Goal: Information Seeking & Learning: Learn about a topic

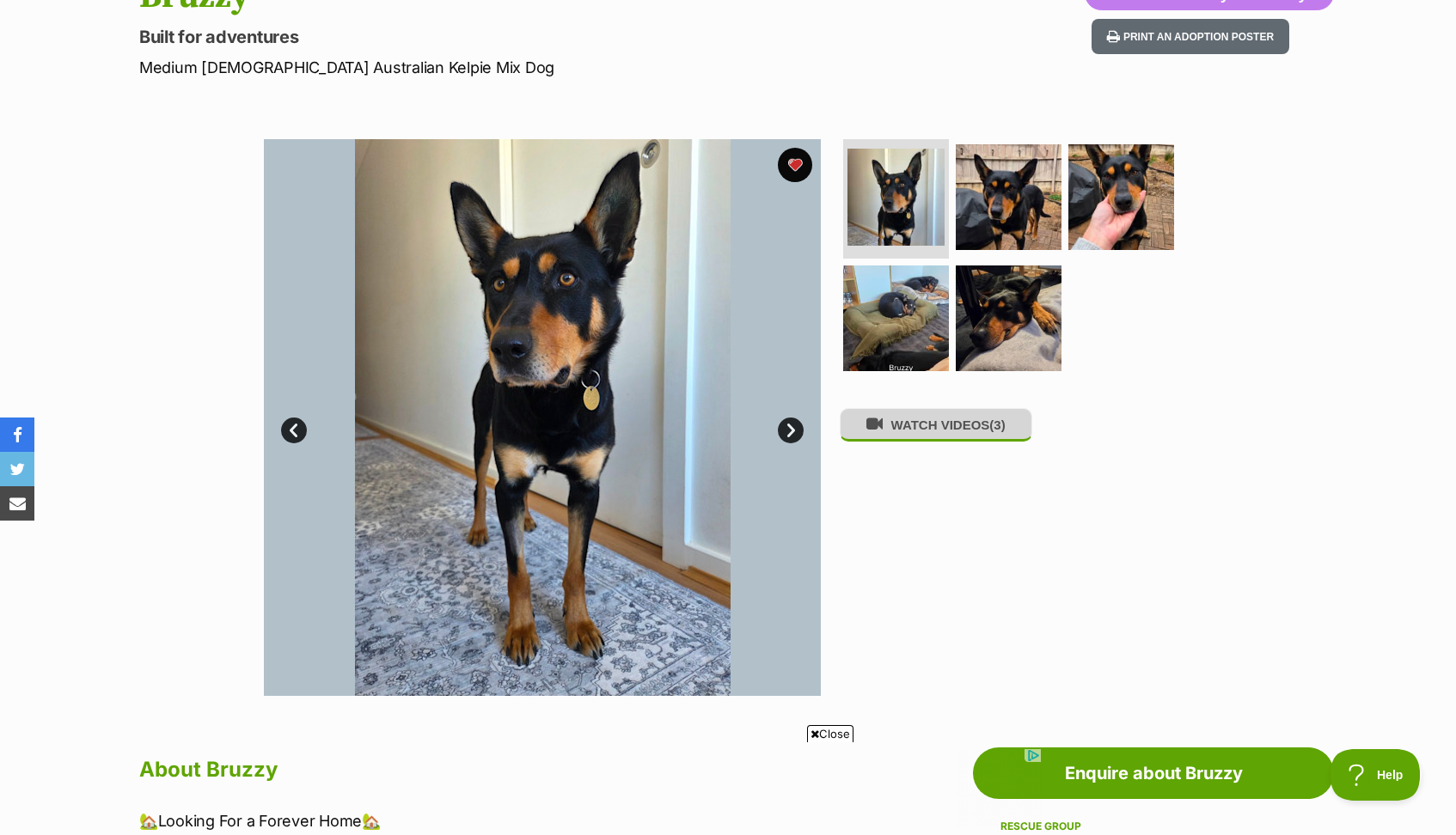
click at [909, 432] on button "WATCH VIDEOS (3)" at bounding box center [935, 424] width 192 height 33
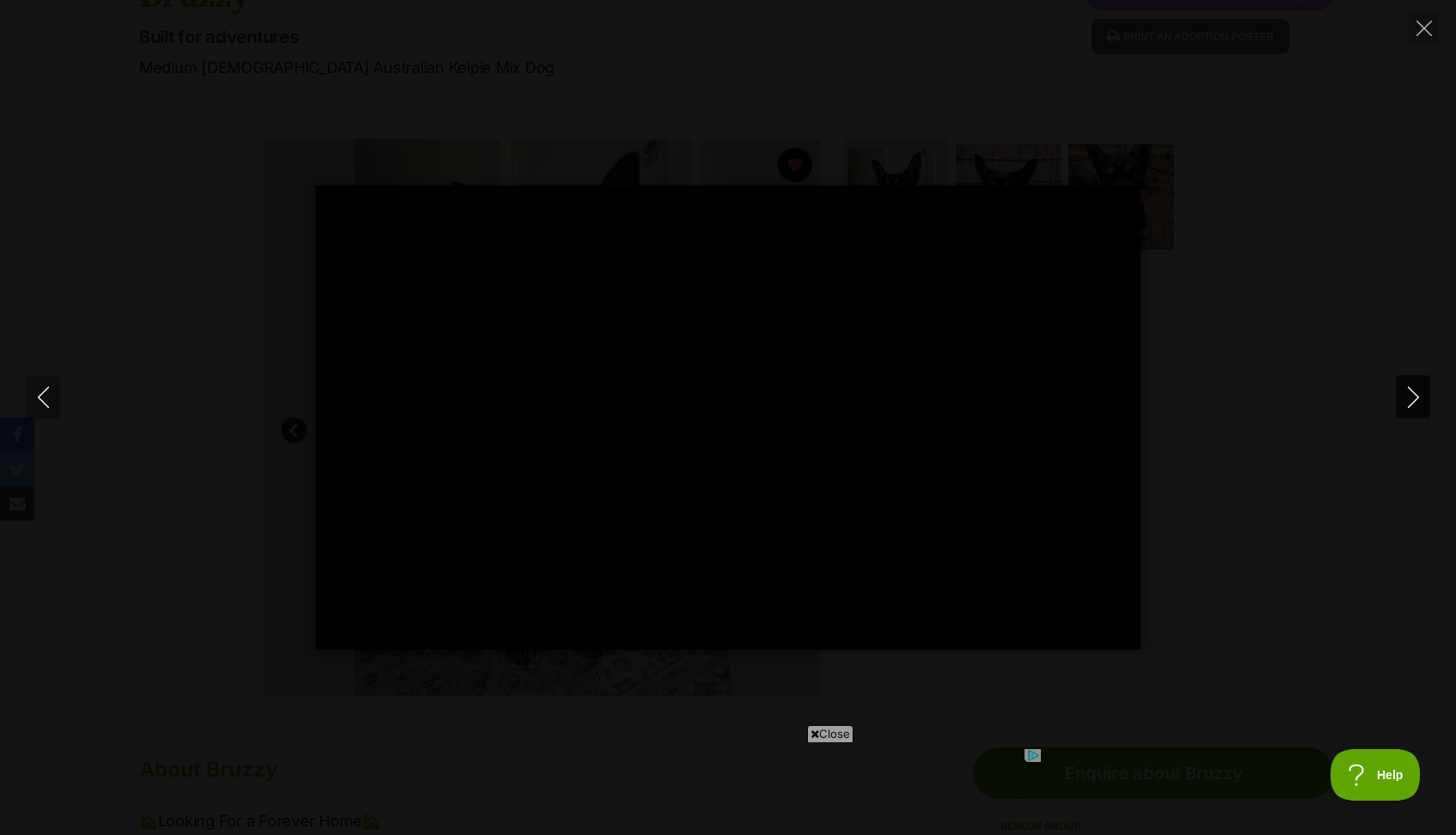
click at [1410, 400] on icon "Next" at bounding box center [1414, 398] width 22 height 22
type input "46"
click at [1405, 399] on icon "Next" at bounding box center [1414, 398] width 22 height 22
type input "81.36"
type input "100"
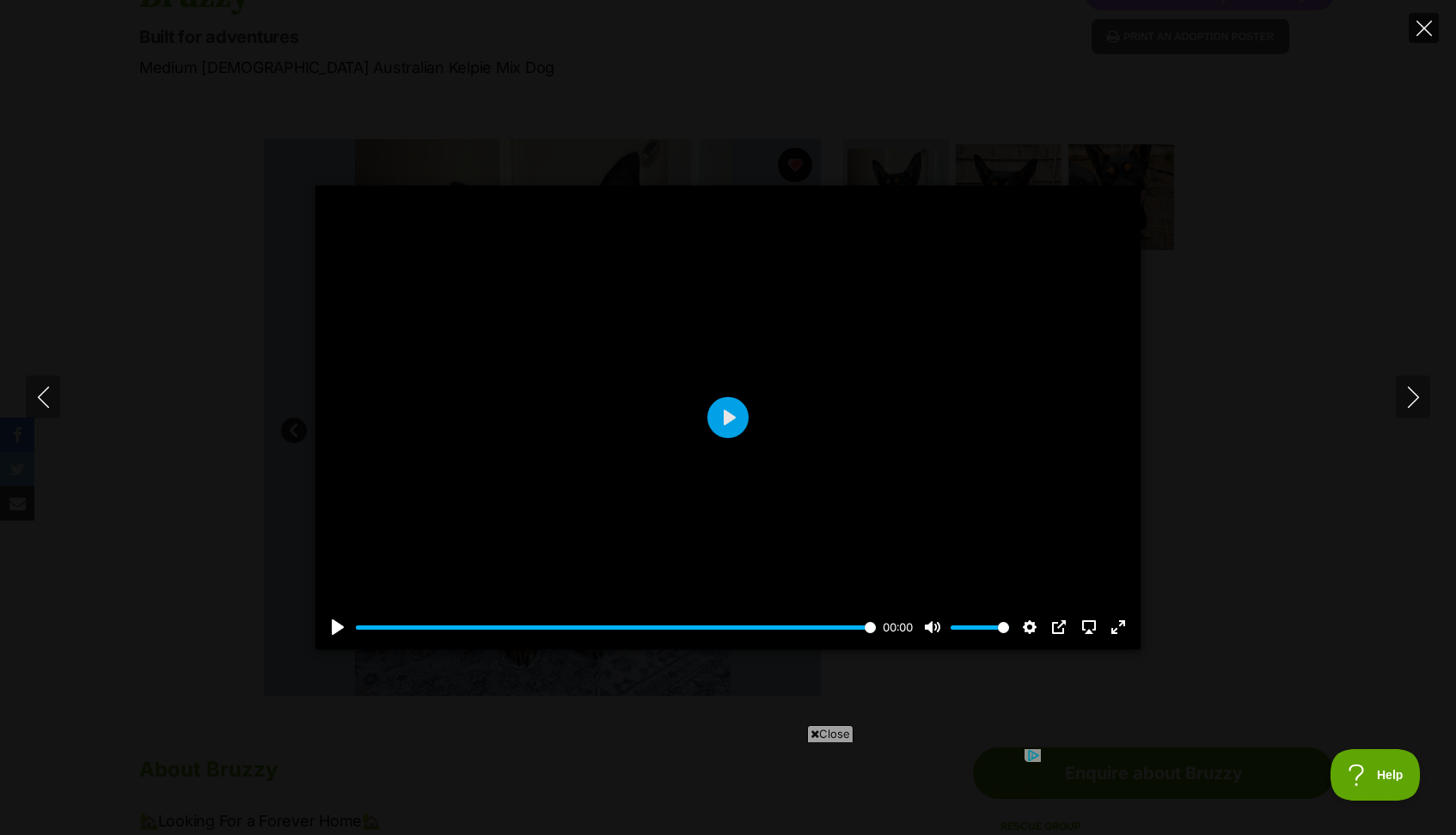
click at [1426, 34] on icon "Close" at bounding box center [1424, 29] width 16 height 16
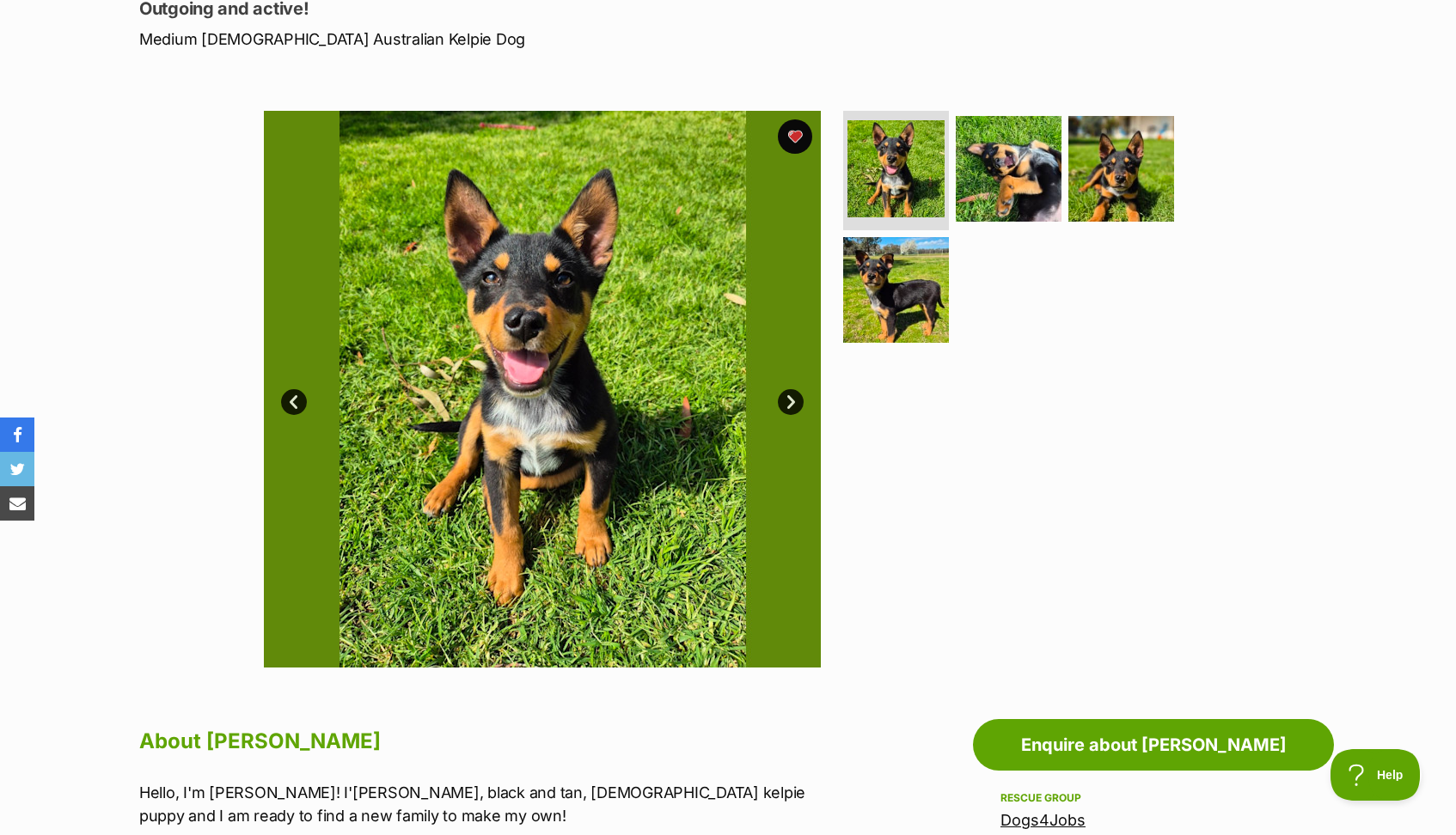
scroll to position [246, 0]
click at [880, 303] on img at bounding box center [895, 289] width 111 height 111
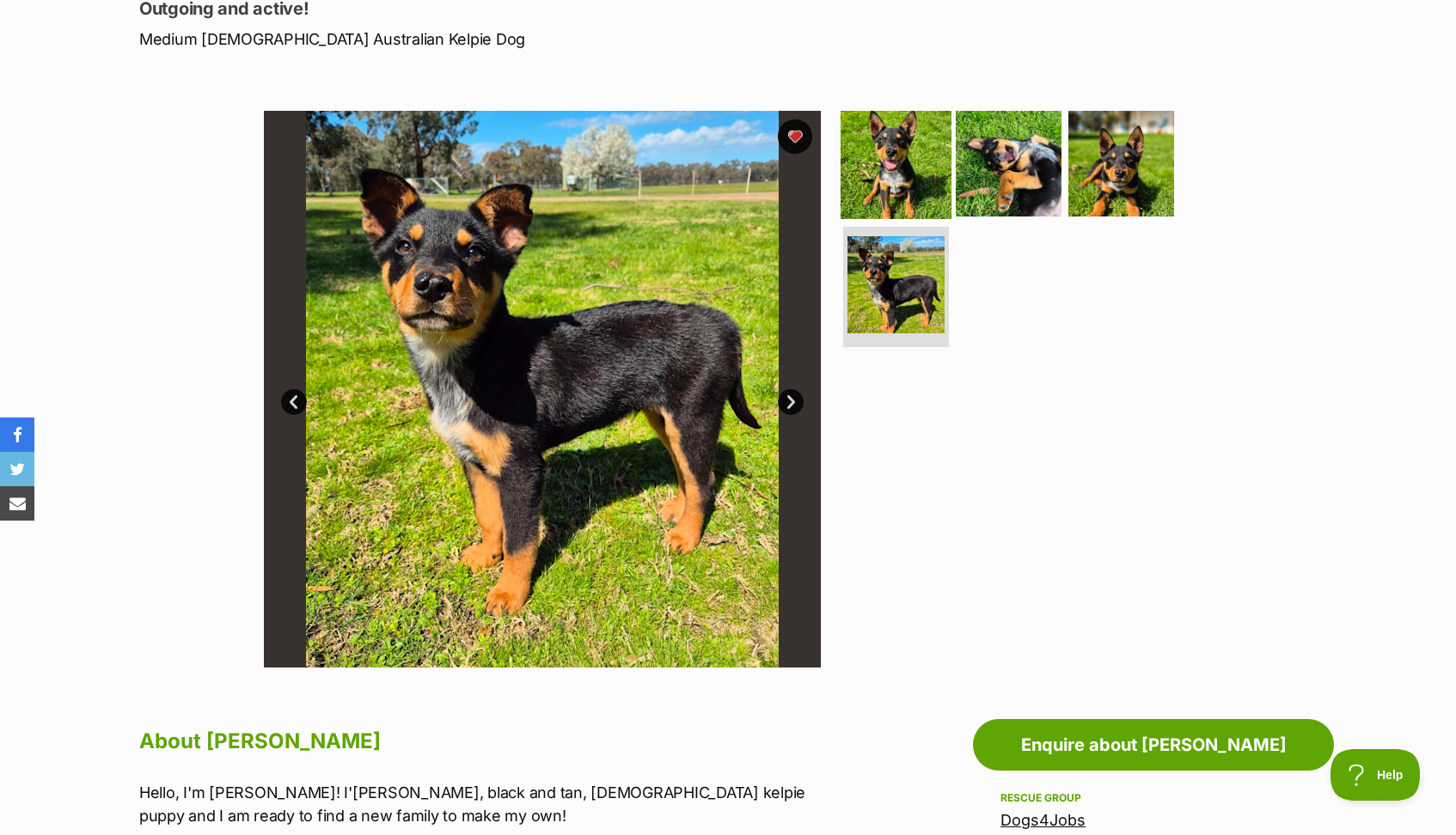
click at [925, 172] on img at bounding box center [895, 162] width 111 height 111
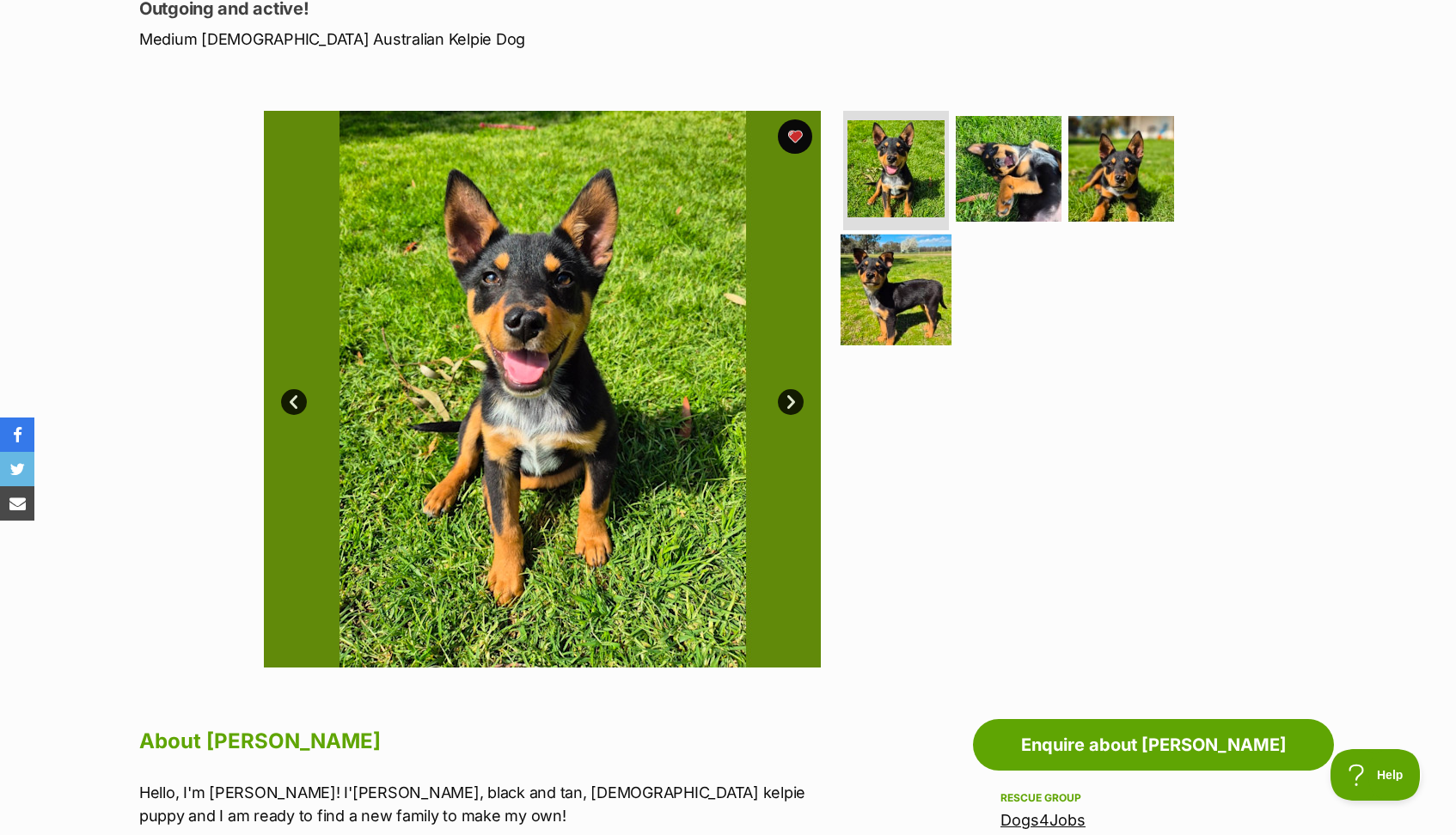
click at [899, 280] on img at bounding box center [895, 289] width 111 height 111
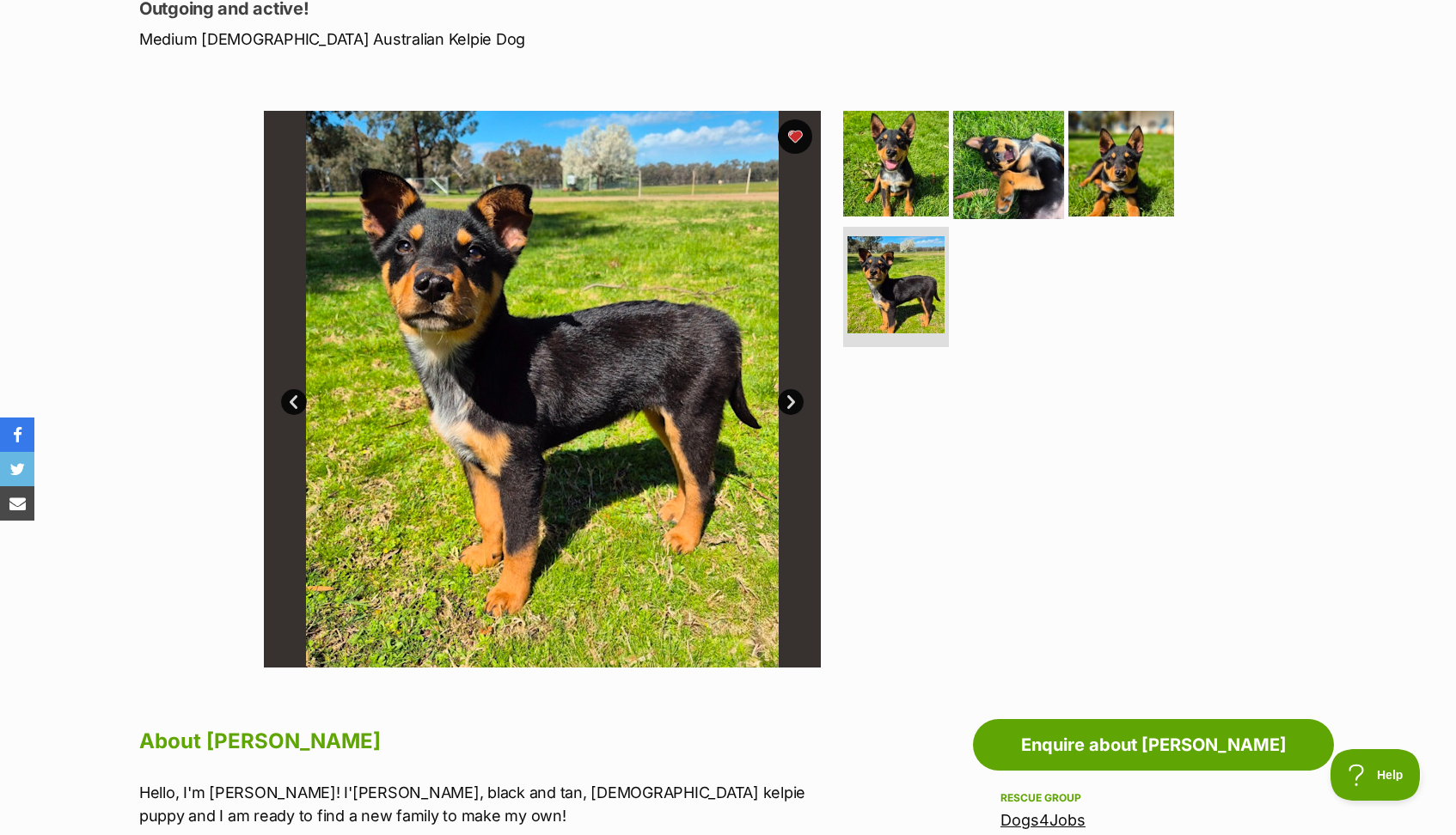
click at [1027, 186] on img at bounding box center [1009, 162] width 111 height 111
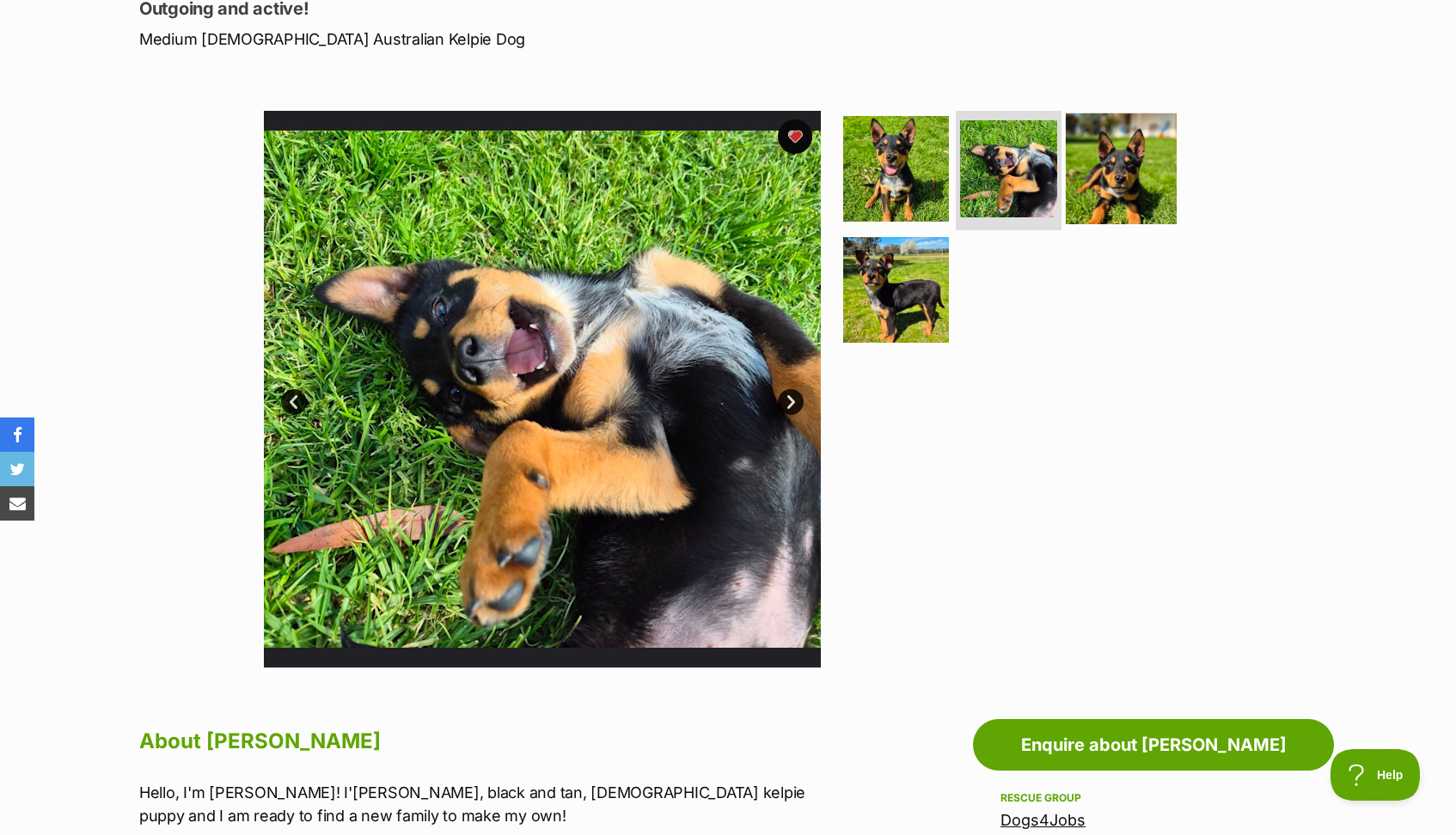
click at [1117, 187] on img at bounding box center [1121, 167] width 111 height 111
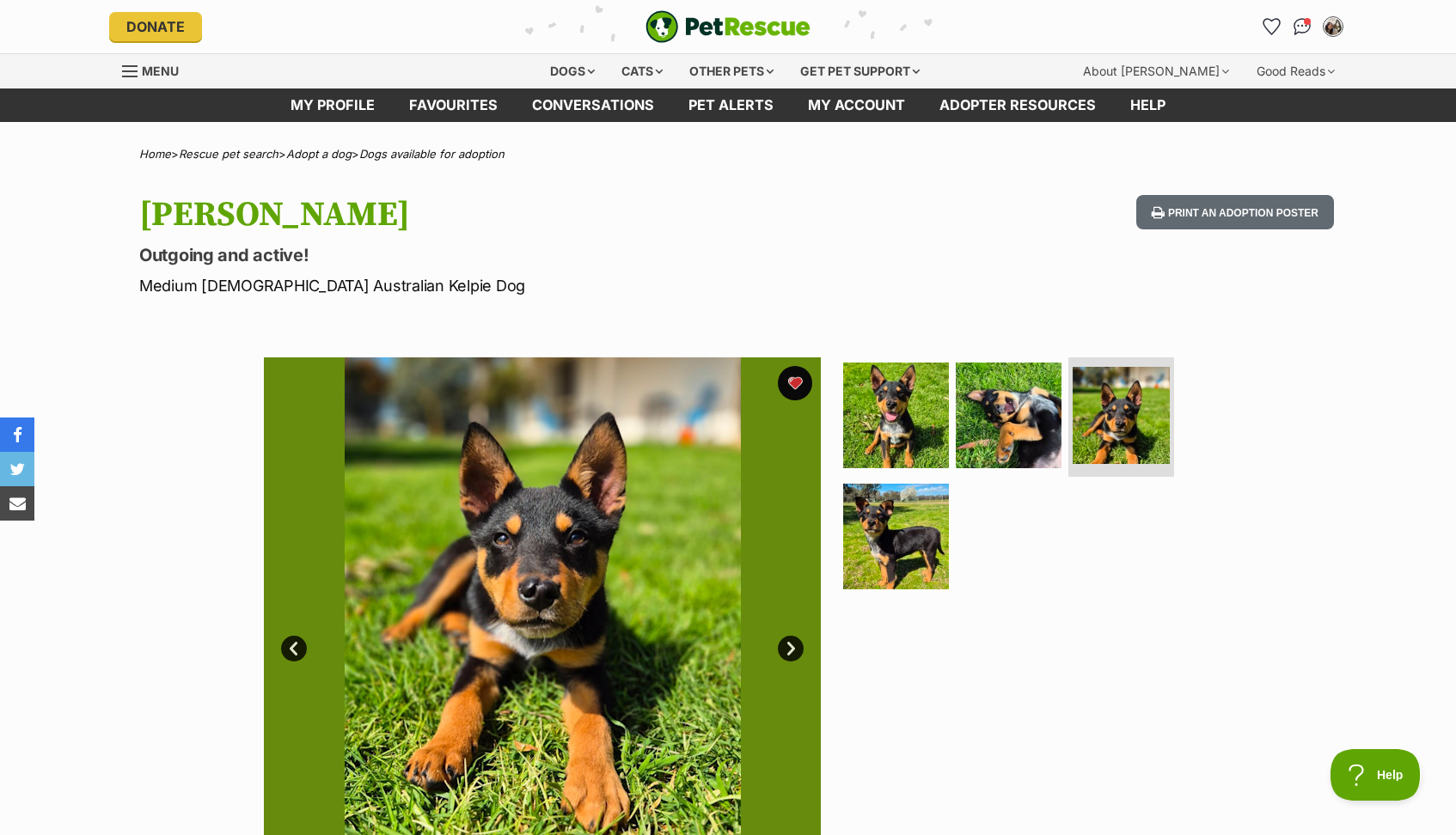
scroll to position [0, 0]
